Goal: Check status: Check status

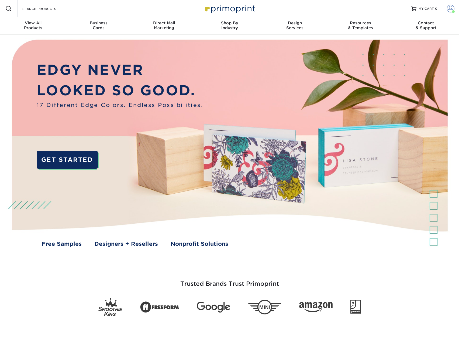
click at [451, 11] on span at bounding box center [451, 9] width 8 height 8
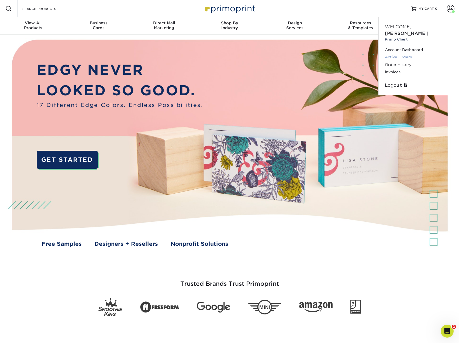
click at [402, 53] on link "Active Orders" at bounding box center [419, 56] width 68 height 7
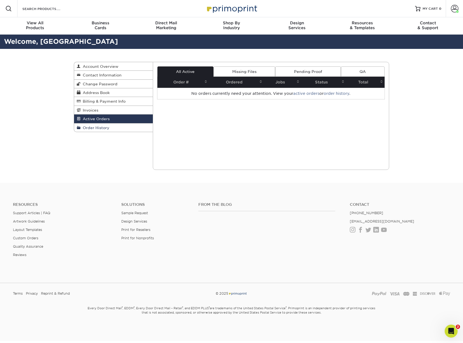
click at [97, 127] on span "Order History" at bounding box center [95, 127] width 29 height 4
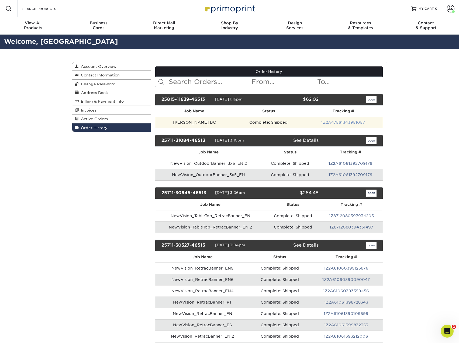
click at [352, 121] on link "1Z2A47561343951057" at bounding box center [343, 122] width 44 height 4
